Goal: Task Accomplishment & Management: Use online tool/utility

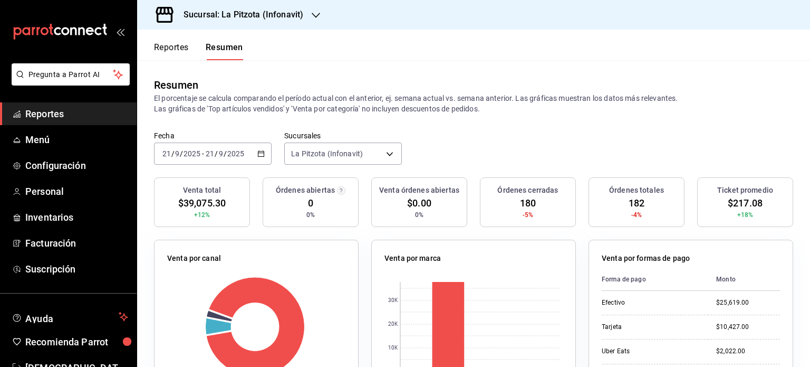
click at [178, 48] on button "Reportes" at bounding box center [171, 51] width 35 height 18
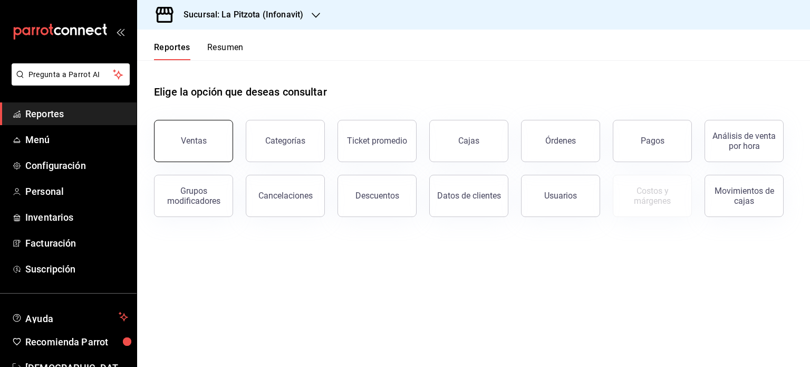
click at [222, 145] on button "Ventas" at bounding box center [193, 141] width 79 height 42
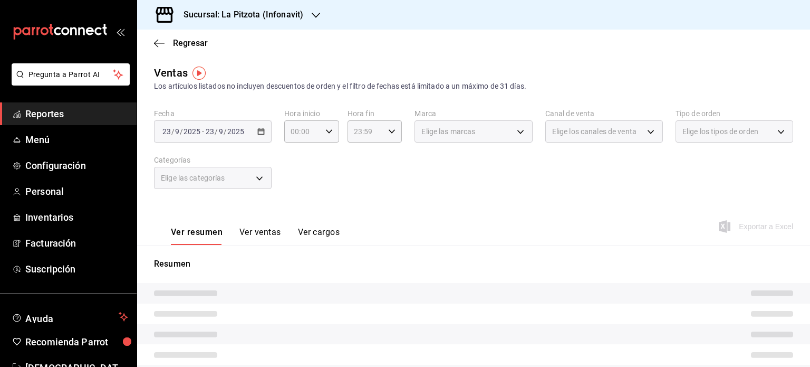
click at [266, 231] on button "Ver ventas" at bounding box center [260, 236] width 42 height 18
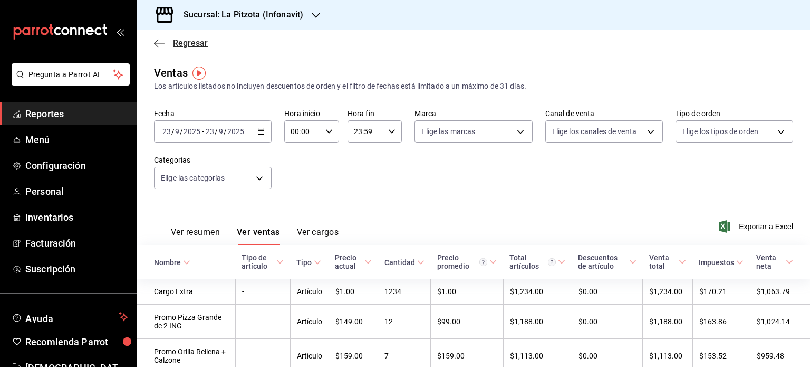
click at [157, 44] on icon "button" at bounding box center [159, 43] width 11 height 9
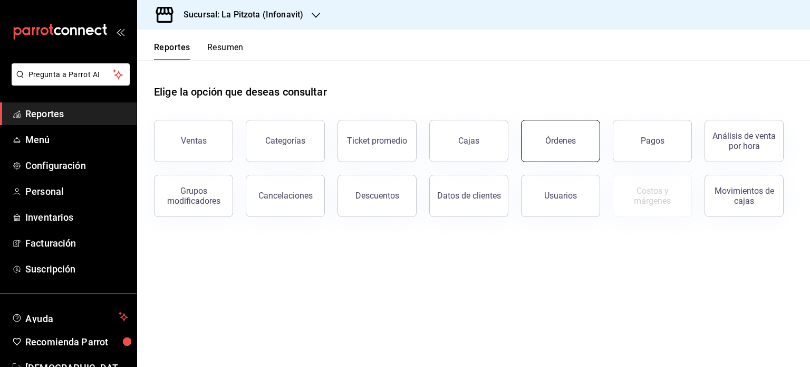
click at [534, 152] on button "Órdenes" at bounding box center [560, 141] width 79 height 42
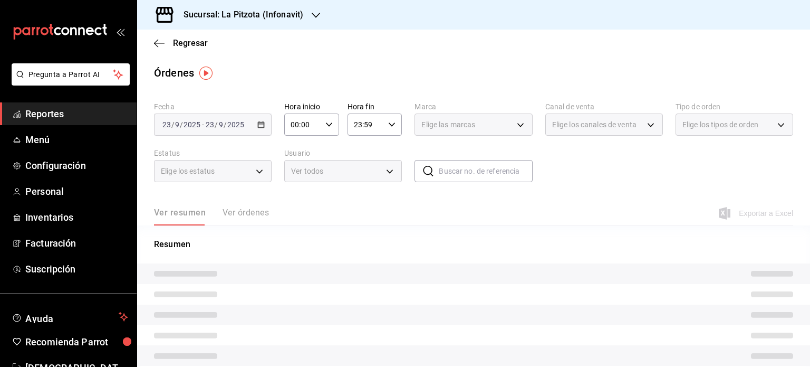
click at [255, 215] on div "Ver resumen Ver órdenes" at bounding box center [211, 216] width 115 height 18
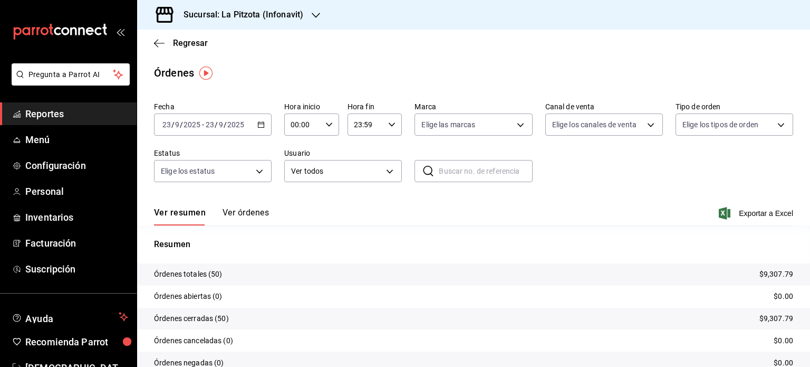
click at [255, 215] on button "Ver órdenes" at bounding box center [246, 216] width 46 height 18
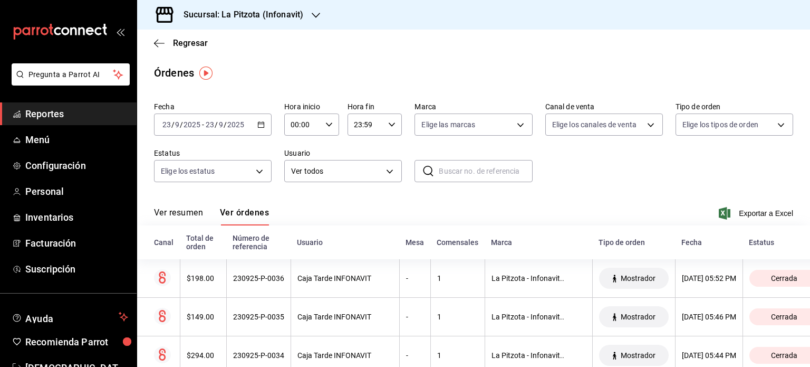
click at [258, 128] on div "[DATE] [DATE] - [DATE] [DATE]" at bounding box center [213, 124] width 118 height 22
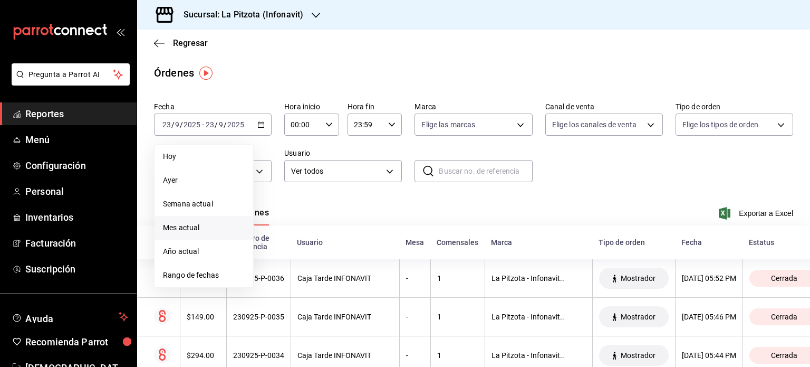
click at [196, 224] on span "Mes actual" at bounding box center [204, 227] width 82 height 11
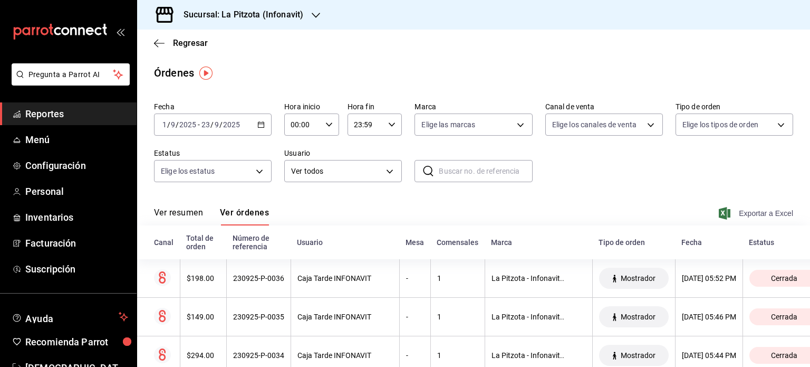
click at [737, 214] on span "Exportar a Excel" at bounding box center [757, 213] width 72 height 13
